Goal: Transaction & Acquisition: Purchase product/service

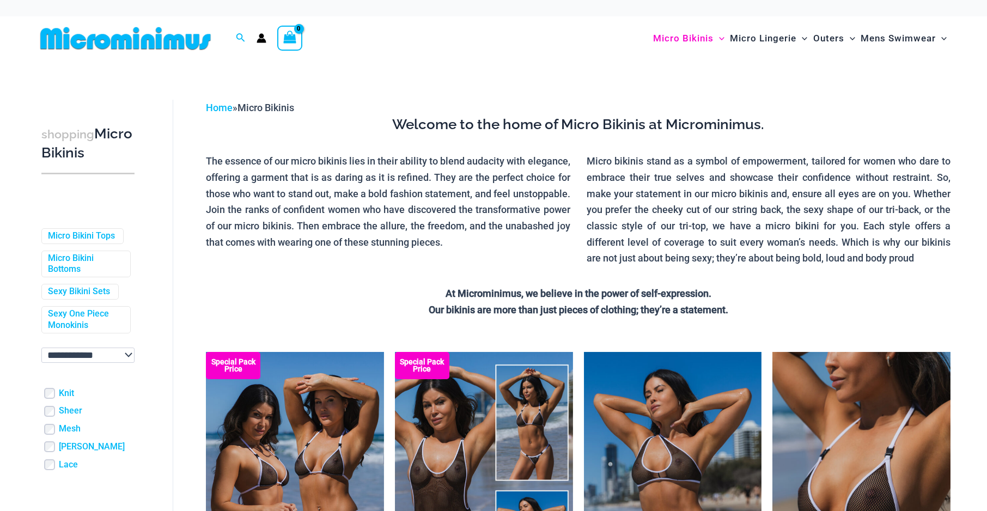
click at [106, 37] on img at bounding box center [125, 38] width 179 height 25
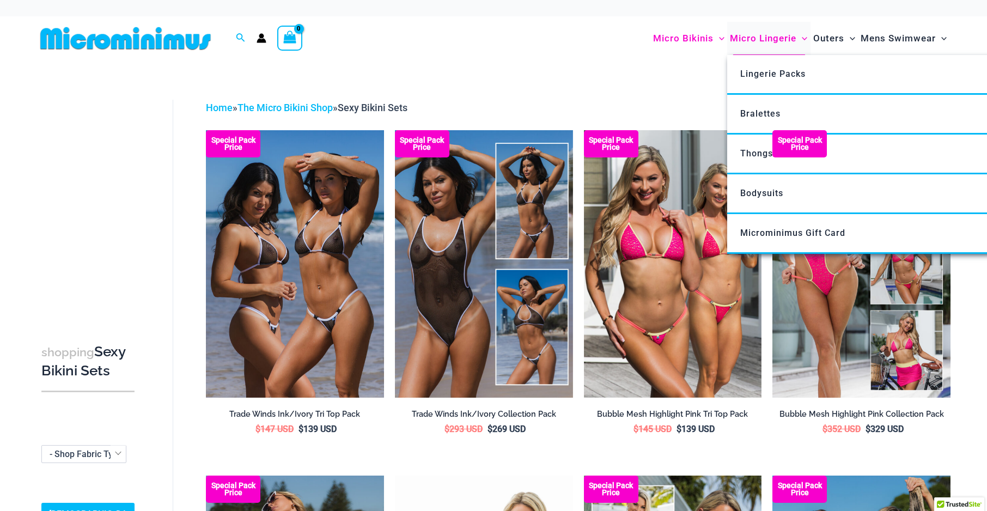
click at [752, 42] on span "Micro Lingerie" at bounding box center [763, 39] width 66 height 28
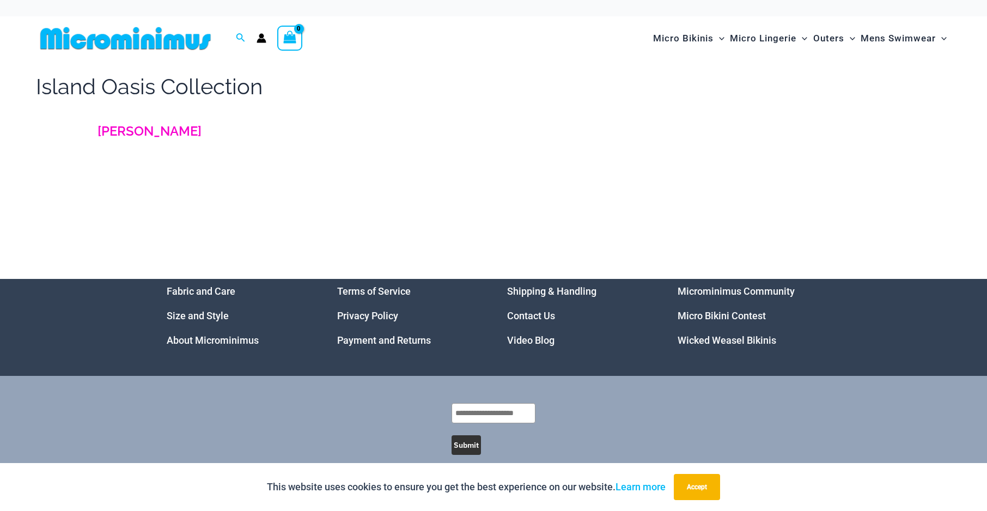
click at [178, 131] on link "Jade Waters" at bounding box center [150, 131] width 104 height 16
